Goal: Task Accomplishment & Management: Manage account settings

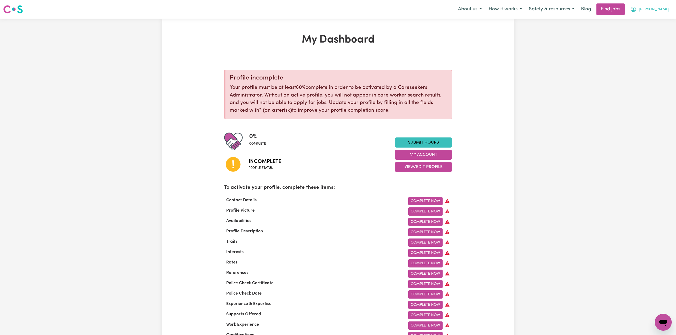
click at [651, 9] on span "[PERSON_NAME]" at bounding box center [653, 10] width 31 height 6
click at [644, 39] on link "Logout" at bounding box center [651, 41] width 42 height 10
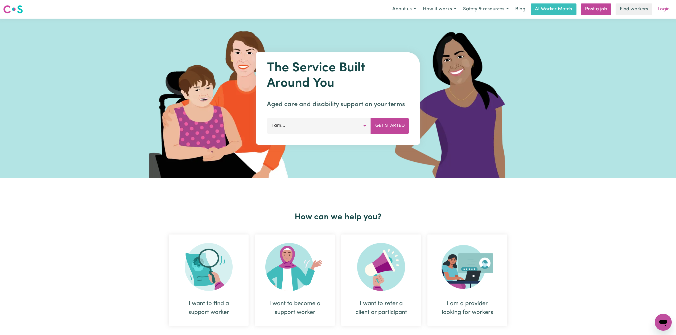
click at [669, 9] on link "Login" at bounding box center [663, 9] width 18 height 12
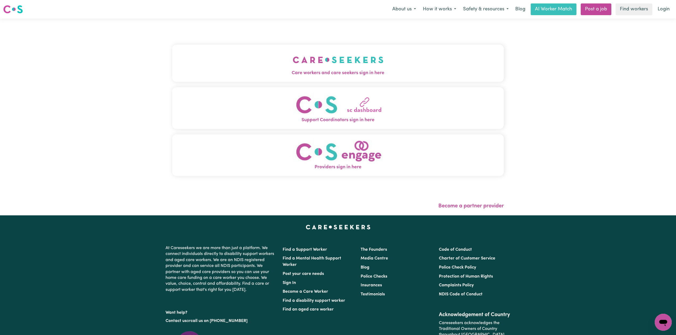
click at [217, 79] on button "Care workers and care seekers sign in here" at bounding box center [337, 63] width 331 height 37
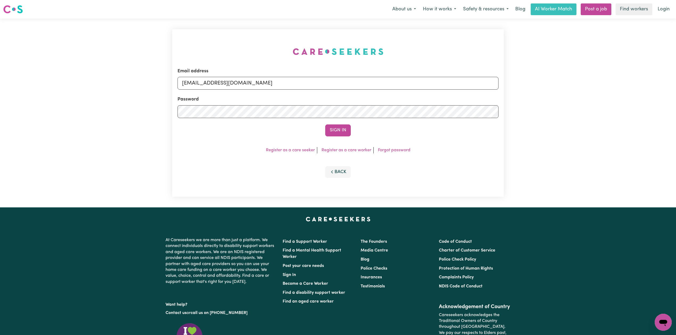
click at [231, 96] on div "Password" at bounding box center [337, 107] width 321 height 22
drag, startPoint x: 227, startPoint y: 85, endPoint x: 226, endPoint y: 88, distance: 3.9
click at [227, 85] on input "[EMAIL_ADDRESS][DOMAIN_NAME]" at bounding box center [337, 83] width 321 height 13
click at [210, 79] on input "Superuser~[EMAIL_ADDRESS][DOMAIN_NAME]" at bounding box center [337, 83] width 321 height 13
click at [214, 80] on input "Superuser~[EMAIL_ADDRESS][DOMAIN_NAME]" at bounding box center [337, 83] width 321 height 13
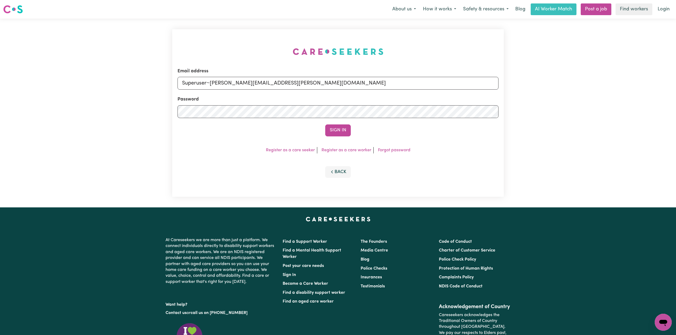
drag, startPoint x: 209, startPoint y: 79, endPoint x: 343, endPoint y: 84, distance: 133.6
click at [343, 84] on input "Superuser~[PERSON_NAME][EMAIL_ADDRESS][PERSON_NAME][DOMAIN_NAME]" at bounding box center [337, 83] width 321 height 13
type input "Superuser~[PERSON_NAME][EMAIL_ADDRESS][PERSON_NAME][DOMAIN_NAME]"
click at [328, 127] on button "Sign In" at bounding box center [338, 130] width 26 height 12
